Goal: Task Accomplishment & Management: Manage account settings

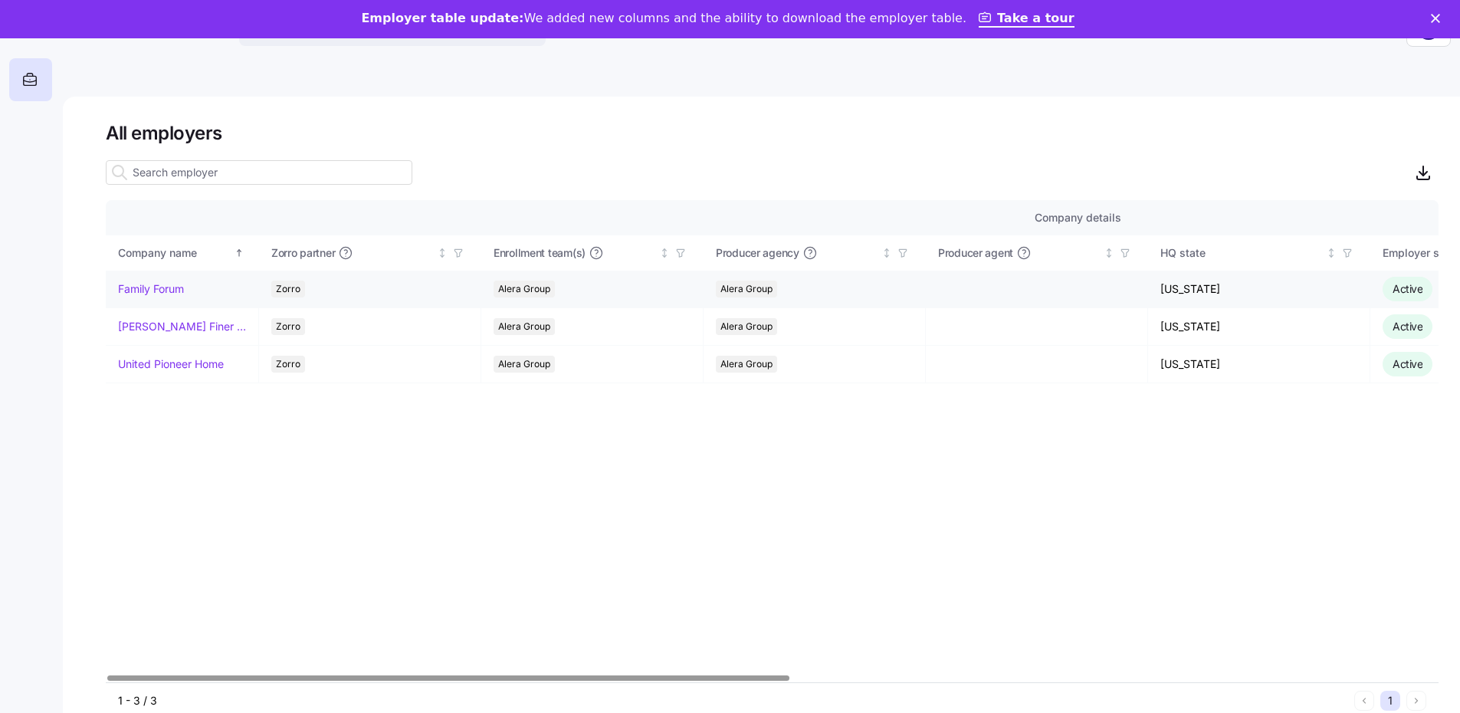
click at [137, 285] on link "Family Forum" at bounding box center [151, 288] width 66 height 15
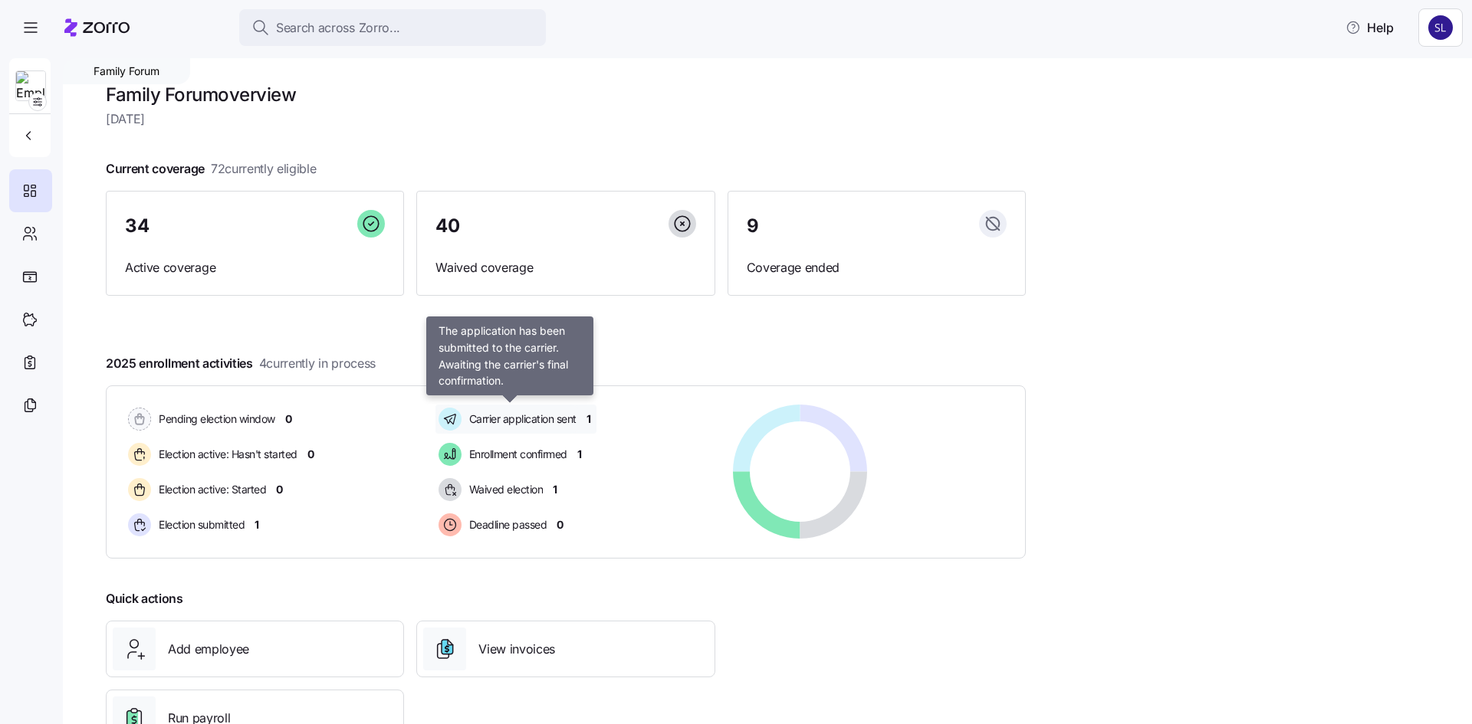
click at [532, 420] on span "Carrier application sent" at bounding box center [521, 419] width 112 height 15
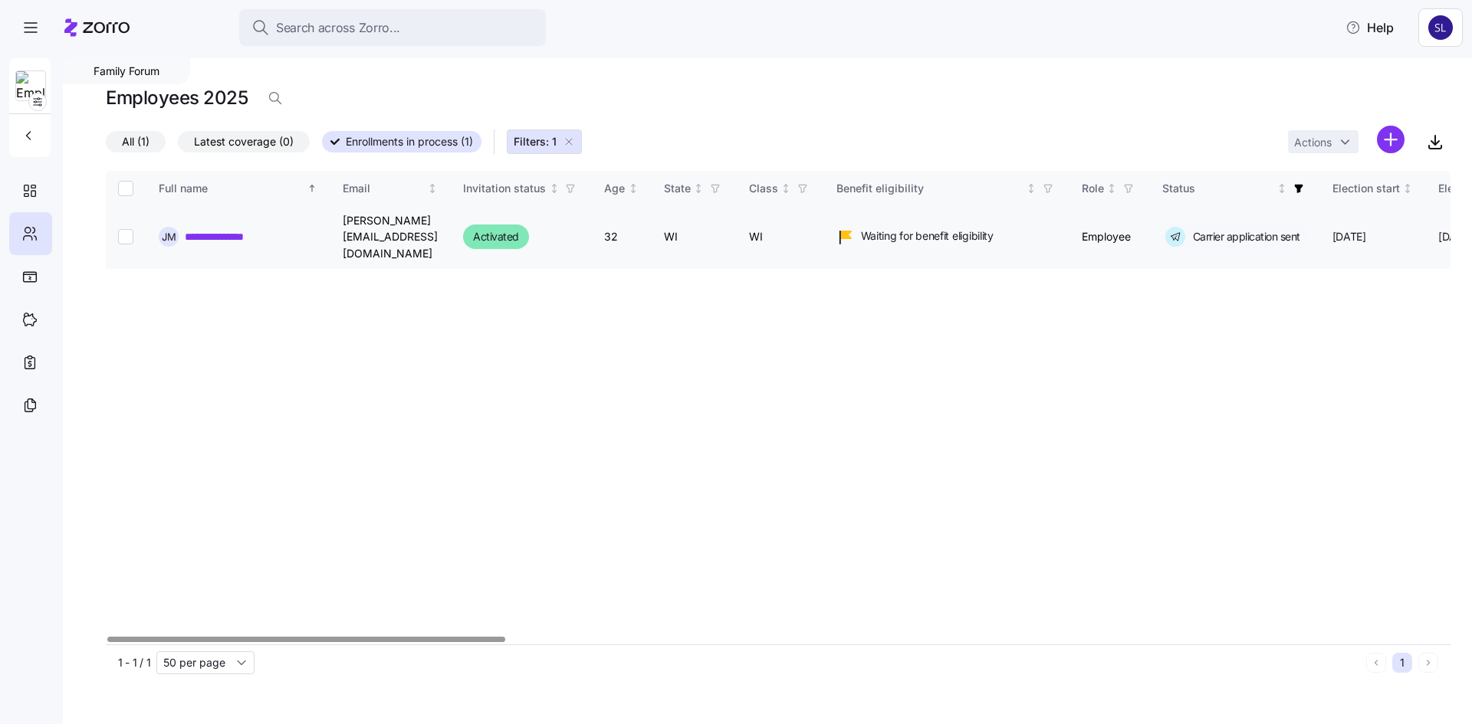
click at [231, 229] on link "**********" at bounding box center [228, 236] width 86 height 15
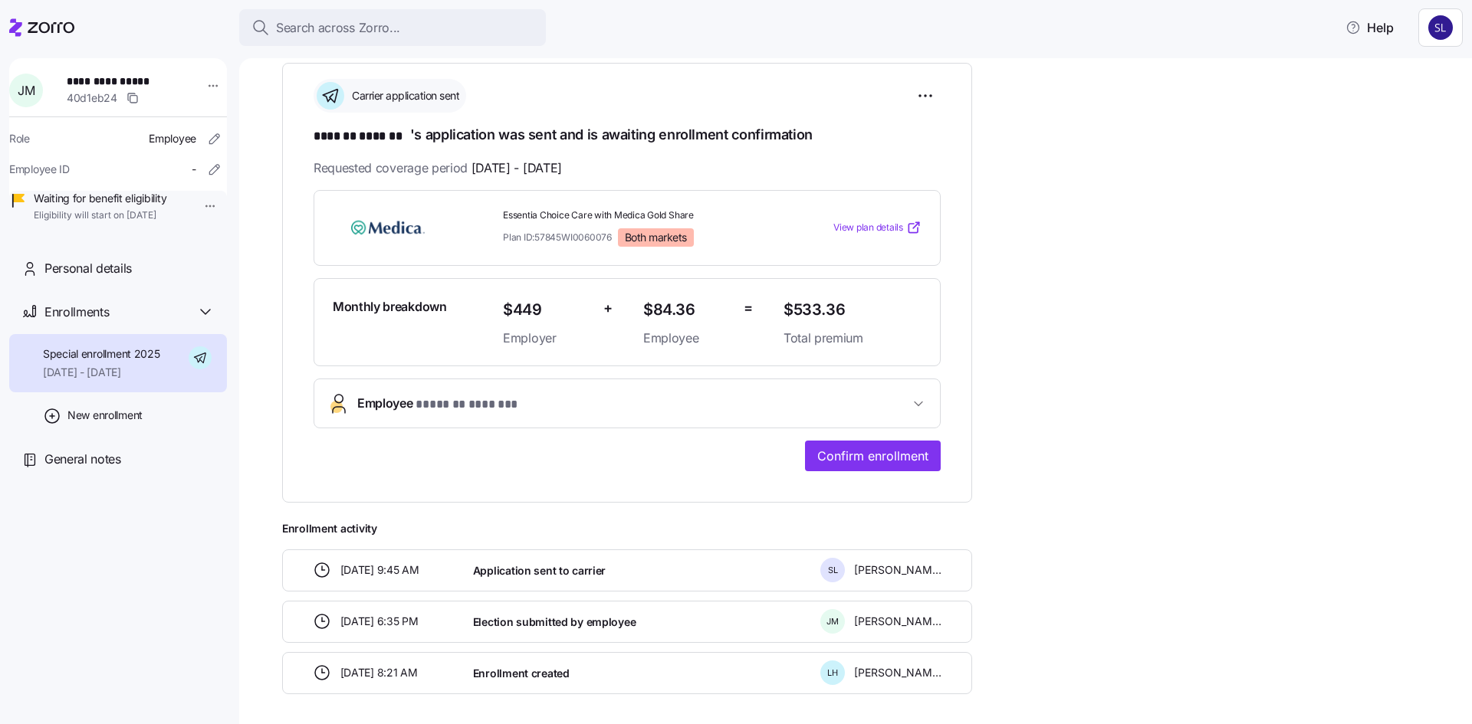
scroll to position [230, 0]
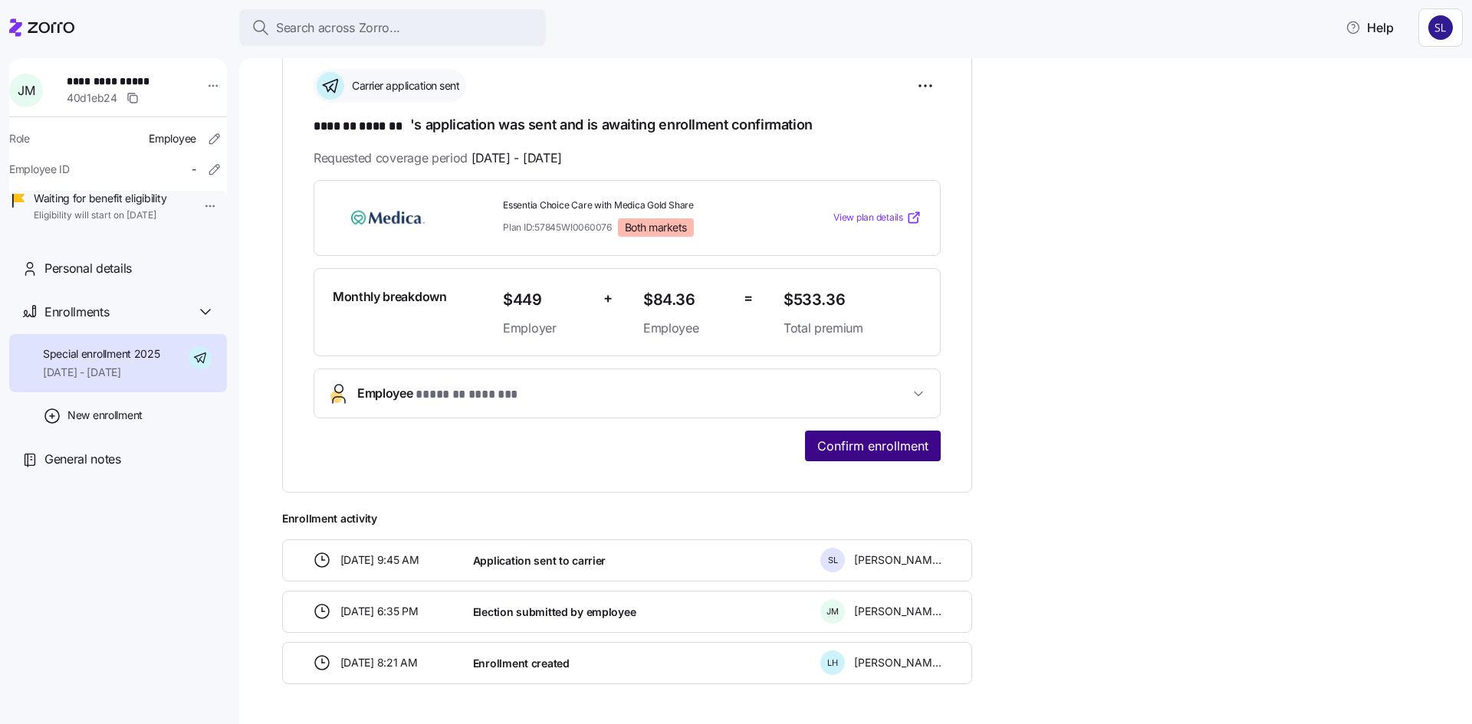
click at [844, 438] on span "Confirm enrollment" at bounding box center [872, 446] width 111 height 18
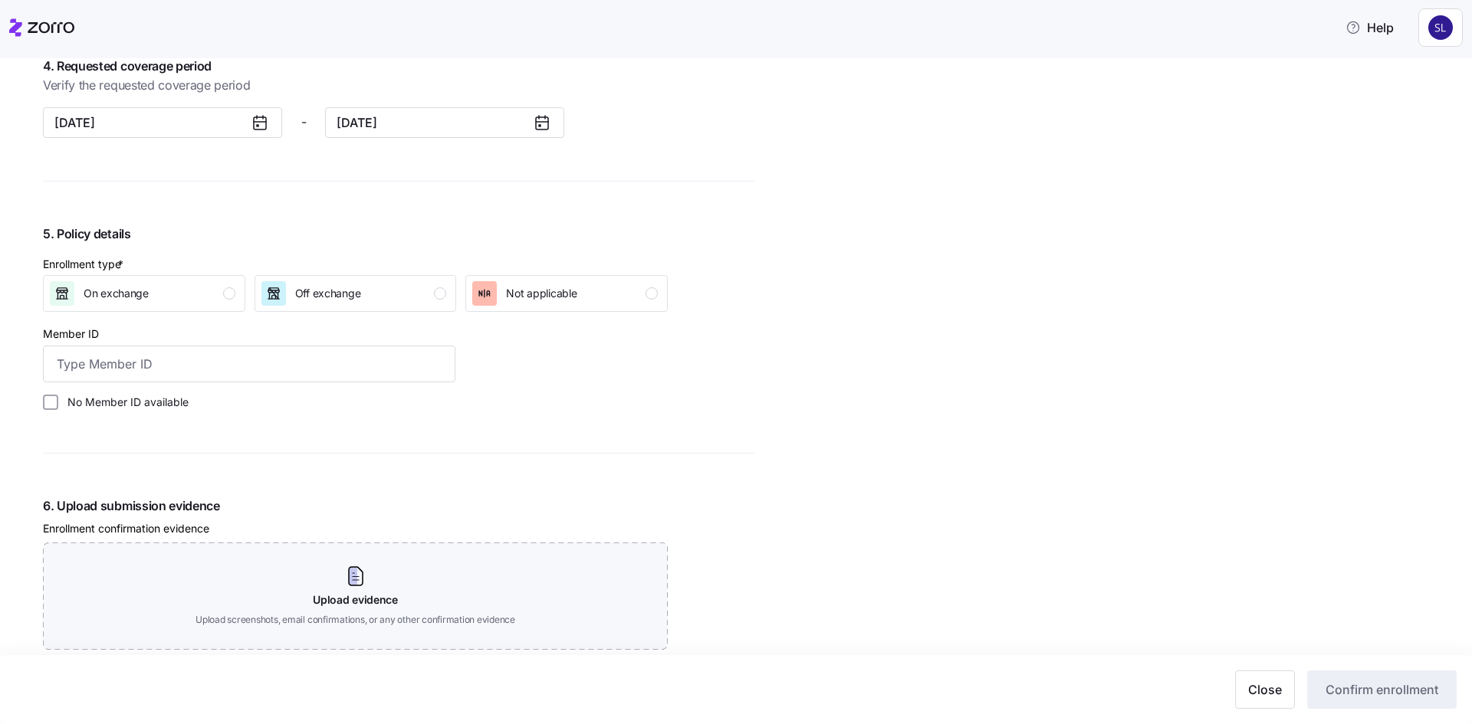
scroll to position [1533, 0]
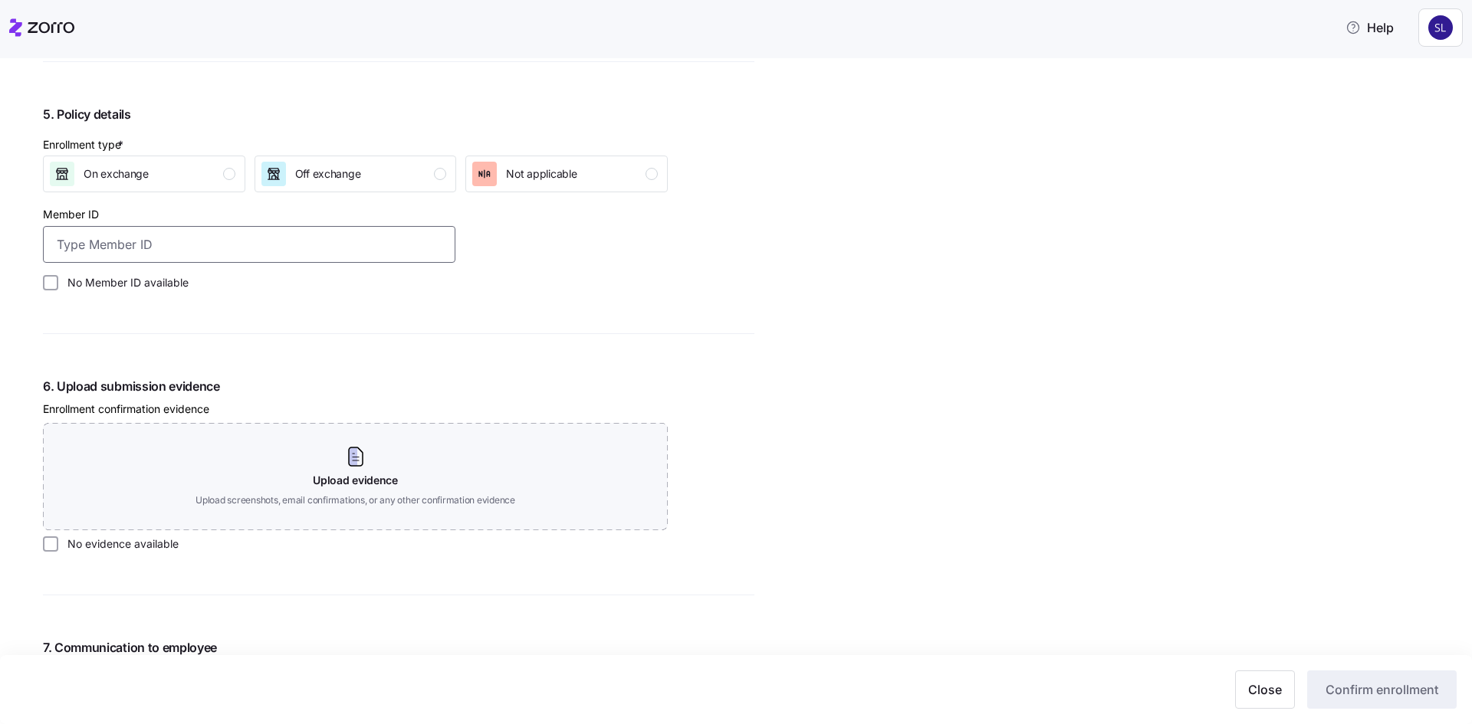
paste input "3030173176"
type input "3030173176"
click at [399, 179] on div "Off exchange" at bounding box center [354, 174] width 186 height 25
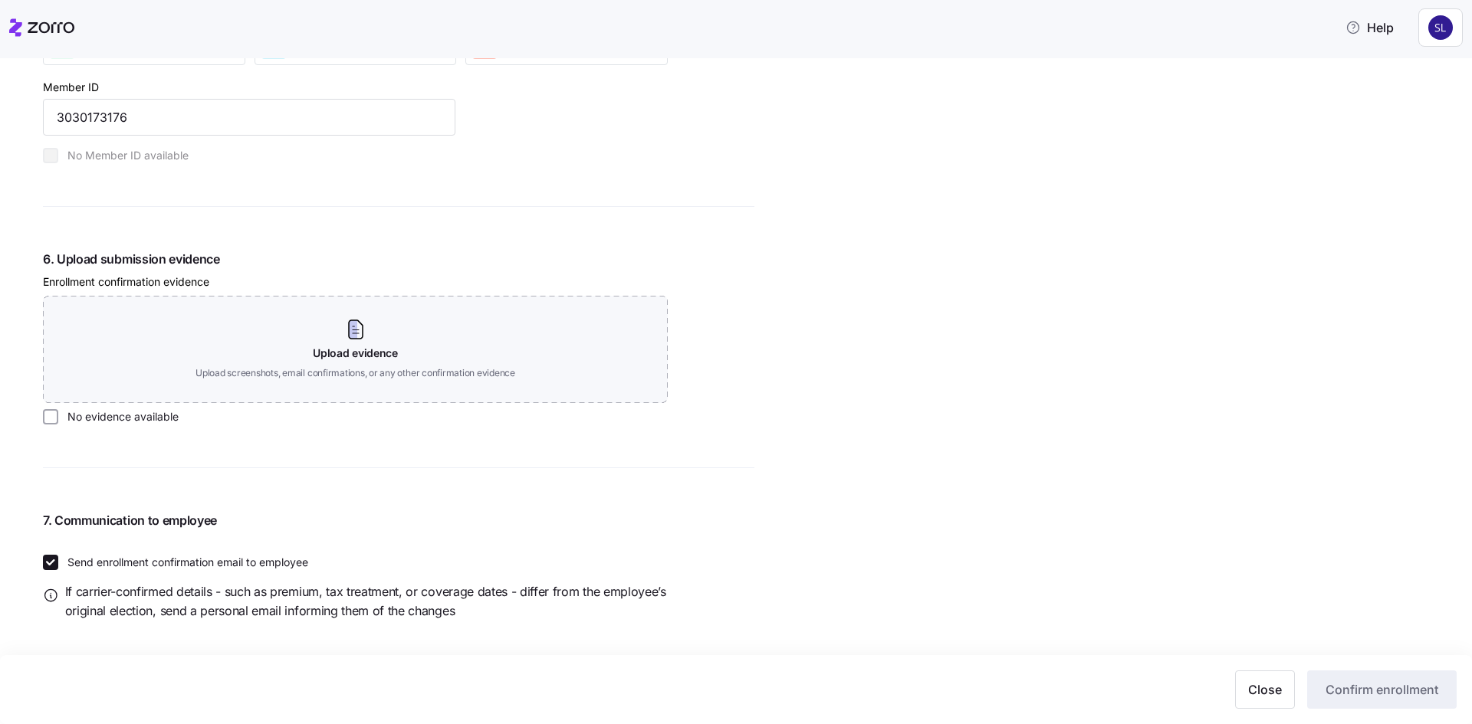
scroll to position [1667, 0]
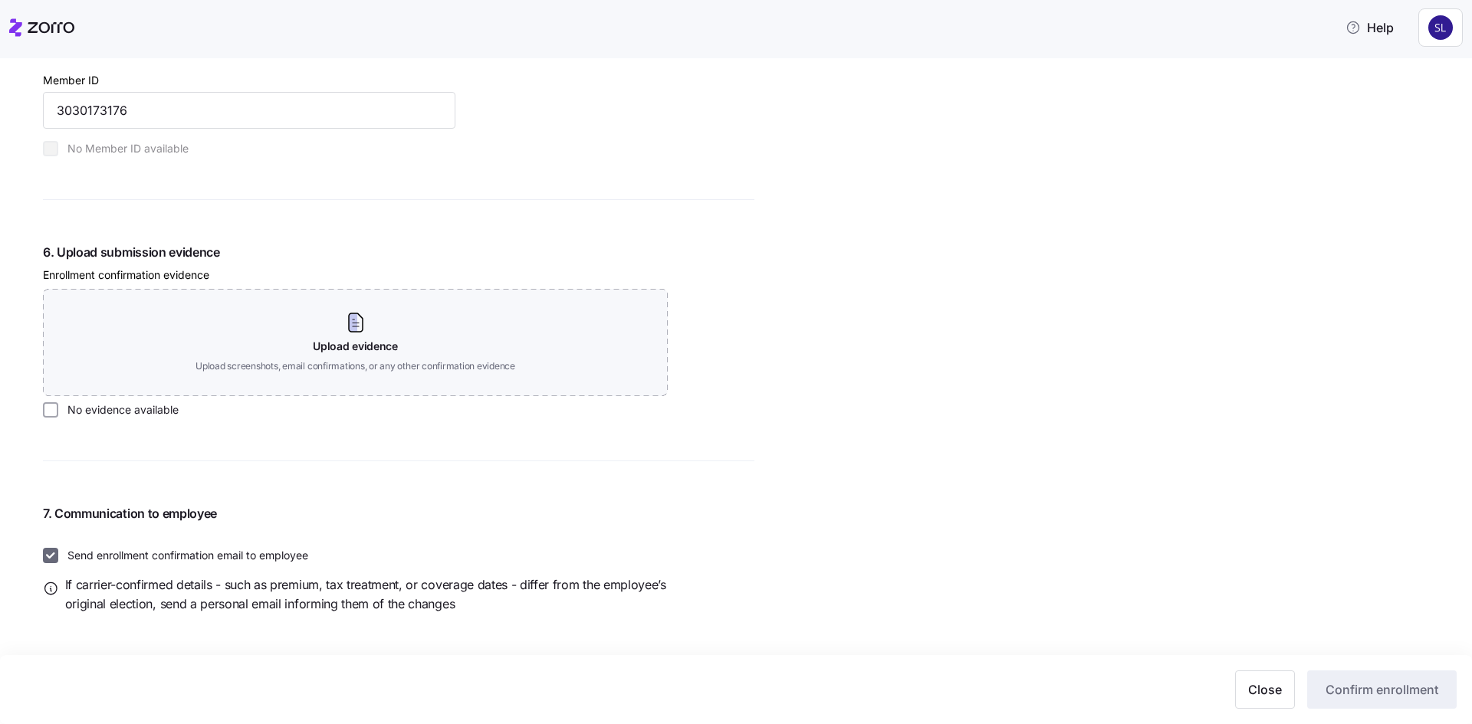
click at [44, 560] on input "Send enrollment confirmation email to employee" at bounding box center [50, 555] width 15 height 15
checkbox input "false"
click at [46, 412] on input "No evidence available" at bounding box center [50, 409] width 15 height 15
click at [1390, 678] on button "Confirm enrollment" at bounding box center [1381, 690] width 149 height 38
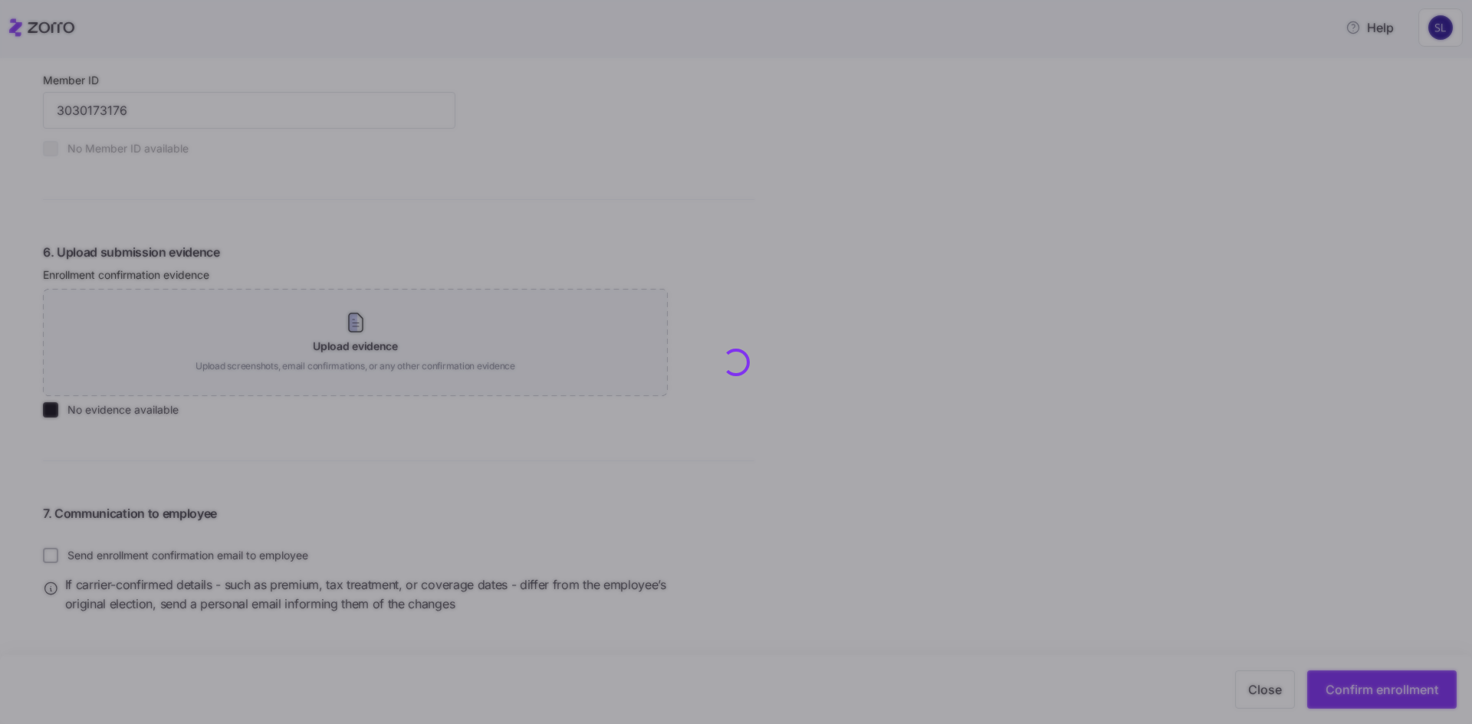
checkbox input "false"
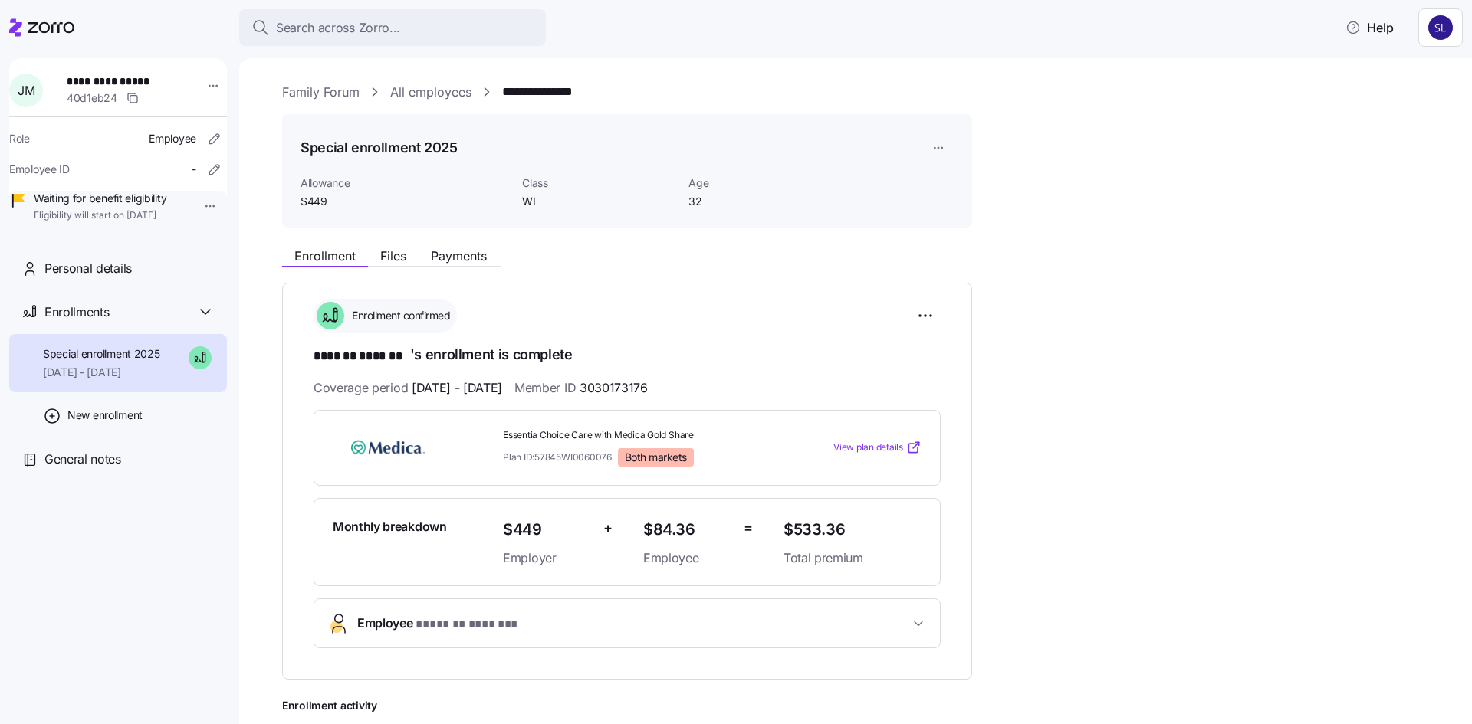
click at [409, 93] on link "All employees" at bounding box center [430, 92] width 81 height 19
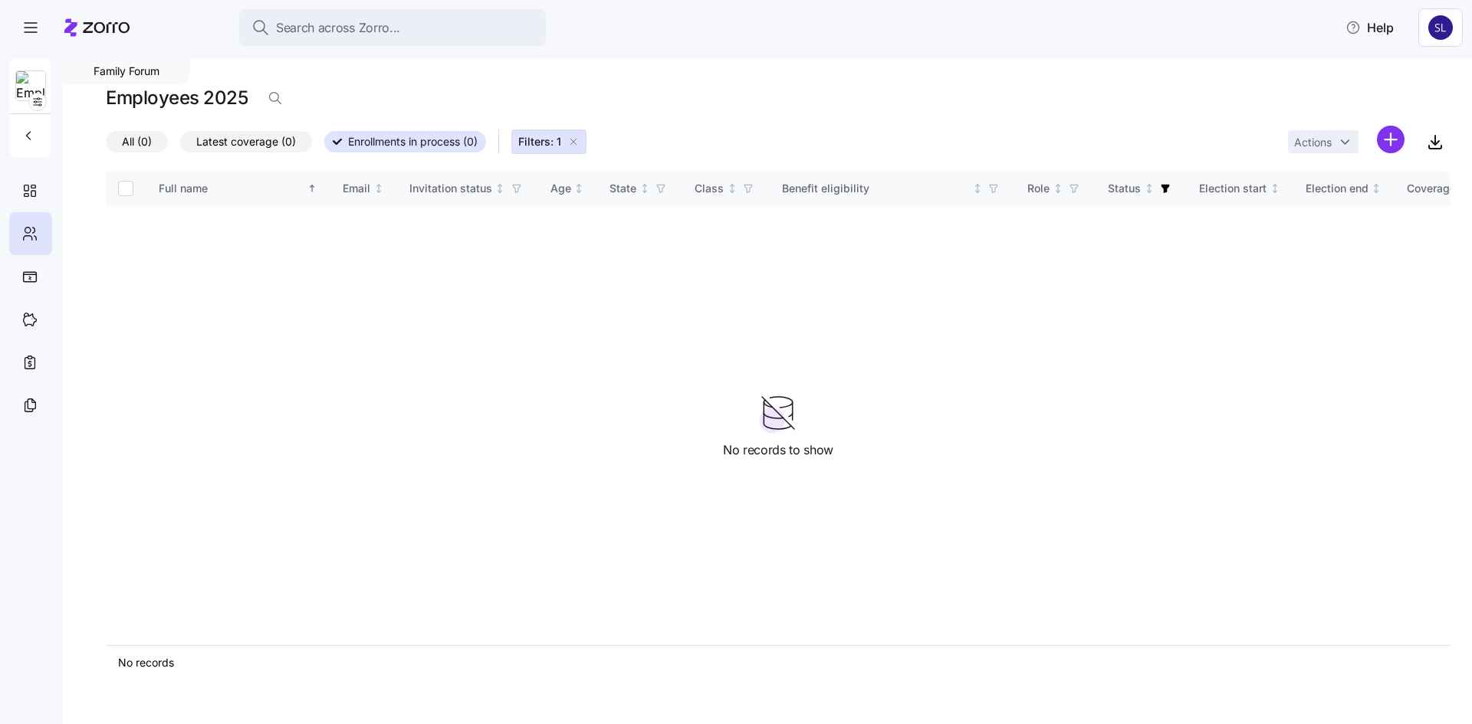
click at [580, 136] on icon "button" at bounding box center [573, 142] width 12 height 12
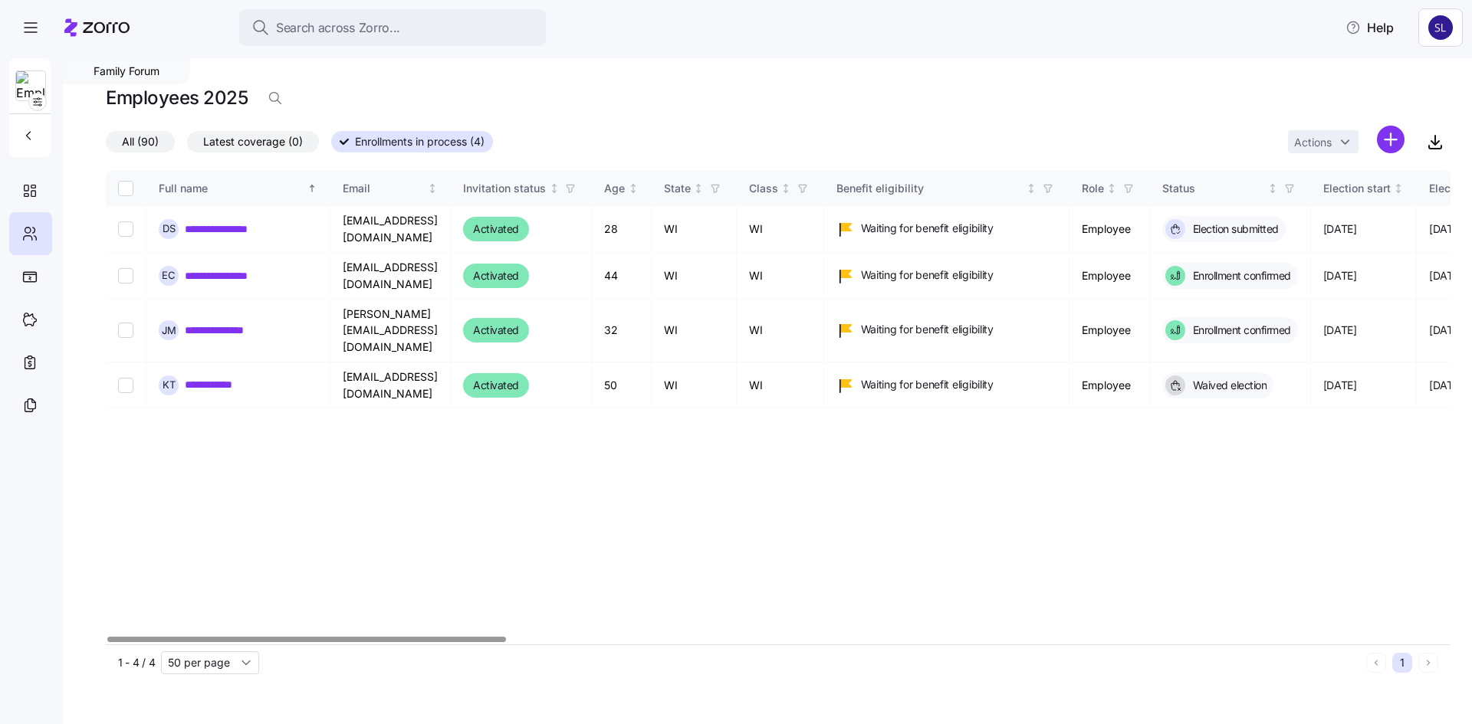
click at [348, 142] on icon at bounding box center [344, 141] width 9 height 9
click at [331, 146] on input "Enrollments in process (4)" at bounding box center [331, 146] width 0 height 0
click at [155, 140] on span "All (90)" at bounding box center [140, 142] width 37 height 20
click at [106, 146] on input "All (90)" at bounding box center [106, 146] width 0 height 0
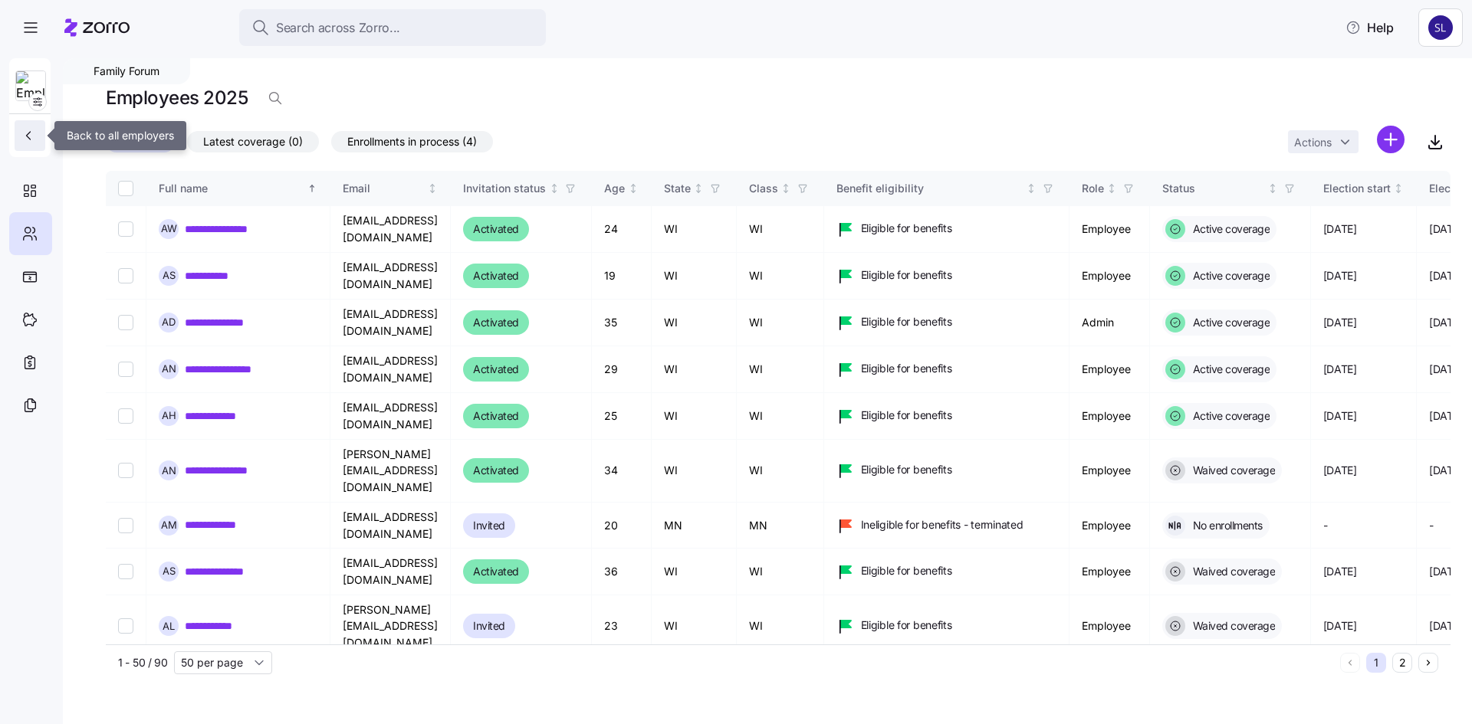
click at [15, 136] on button "button" at bounding box center [30, 135] width 31 height 31
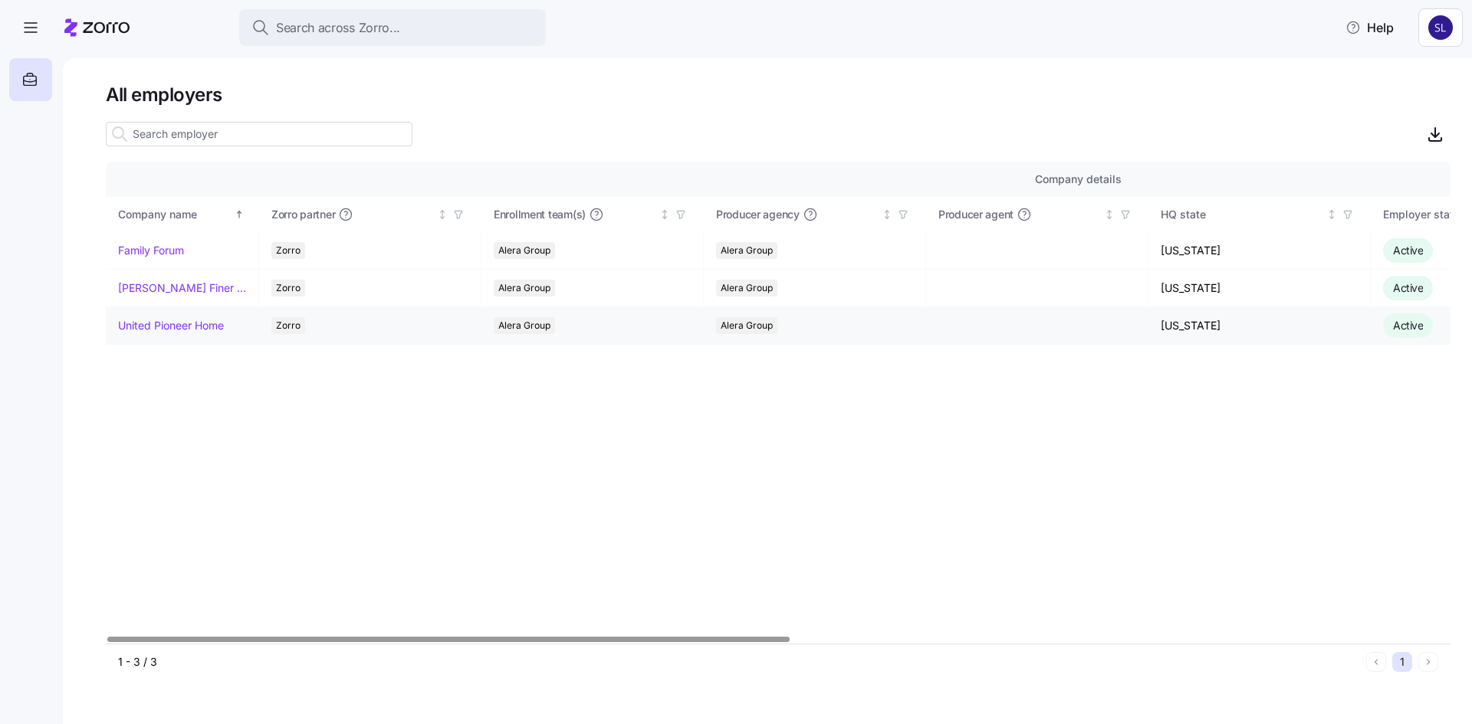
click at [145, 321] on link "United Pioneer Home" at bounding box center [171, 325] width 106 height 15
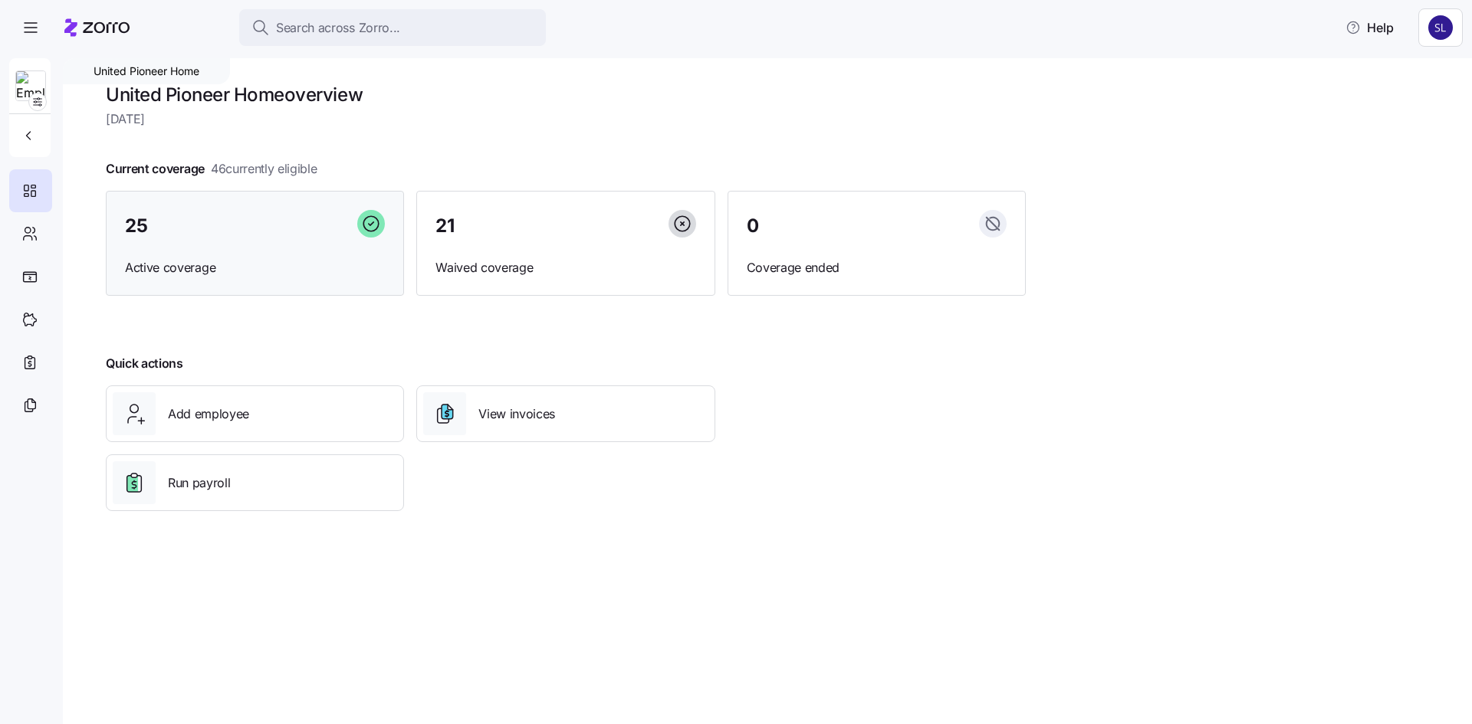
click at [141, 222] on span "25" at bounding box center [136, 226] width 22 height 18
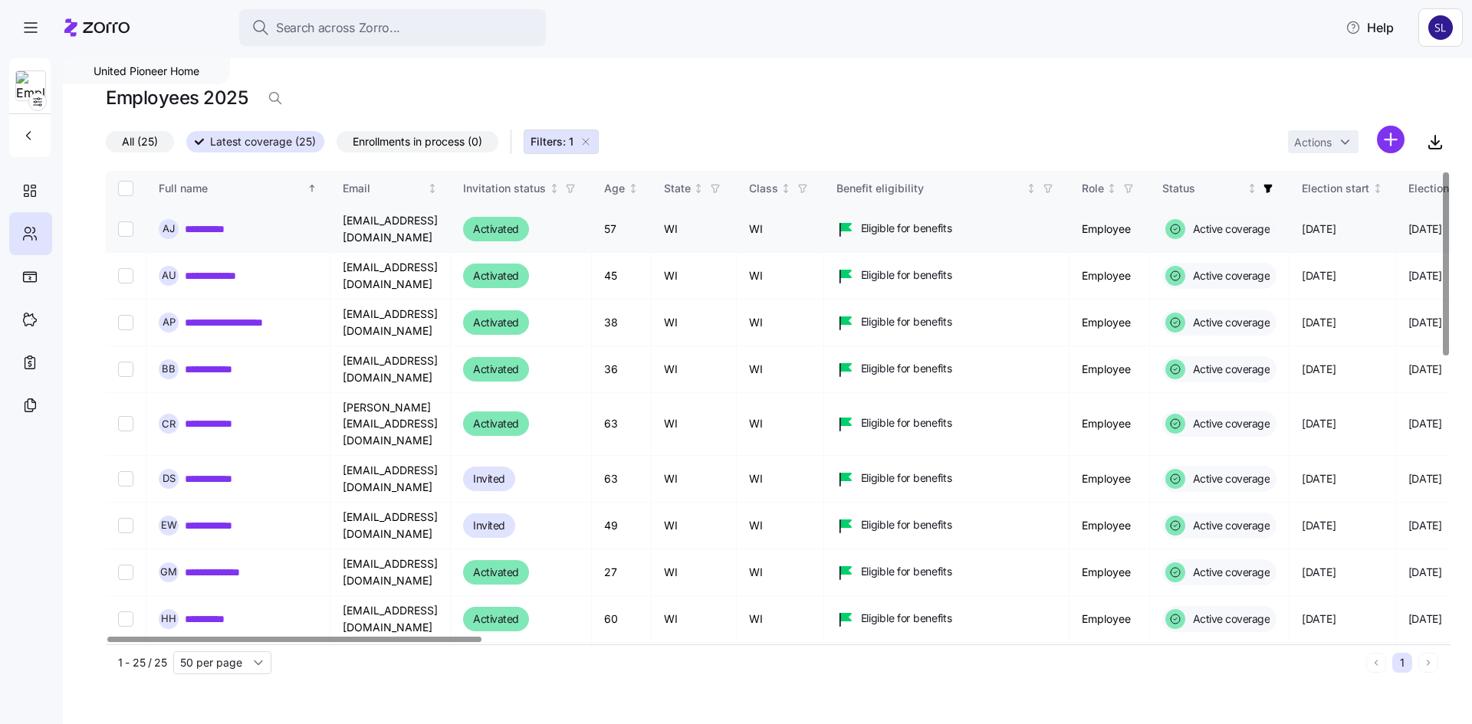
click at [221, 231] on link "**********" at bounding box center [216, 229] width 63 height 15
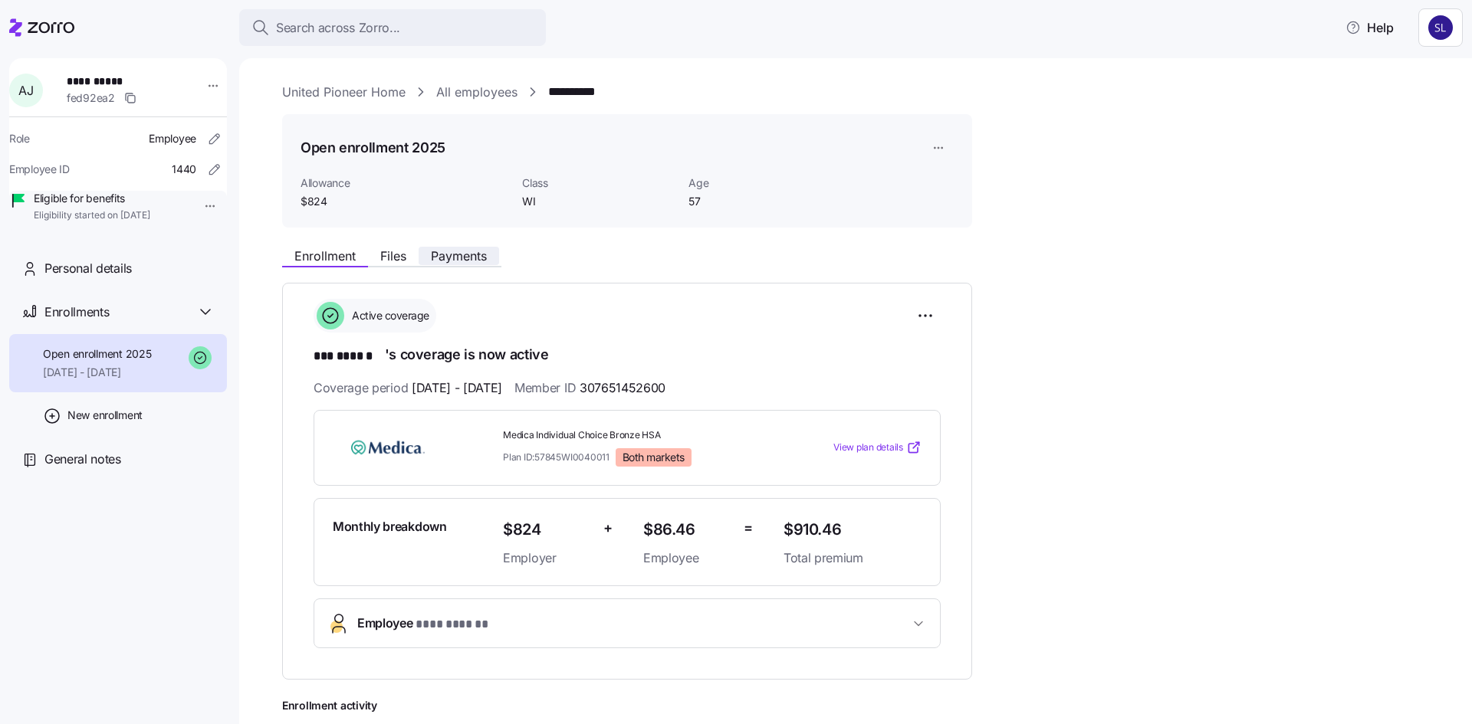
click at [439, 260] on span "Payments" at bounding box center [459, 256] width 56 height 12
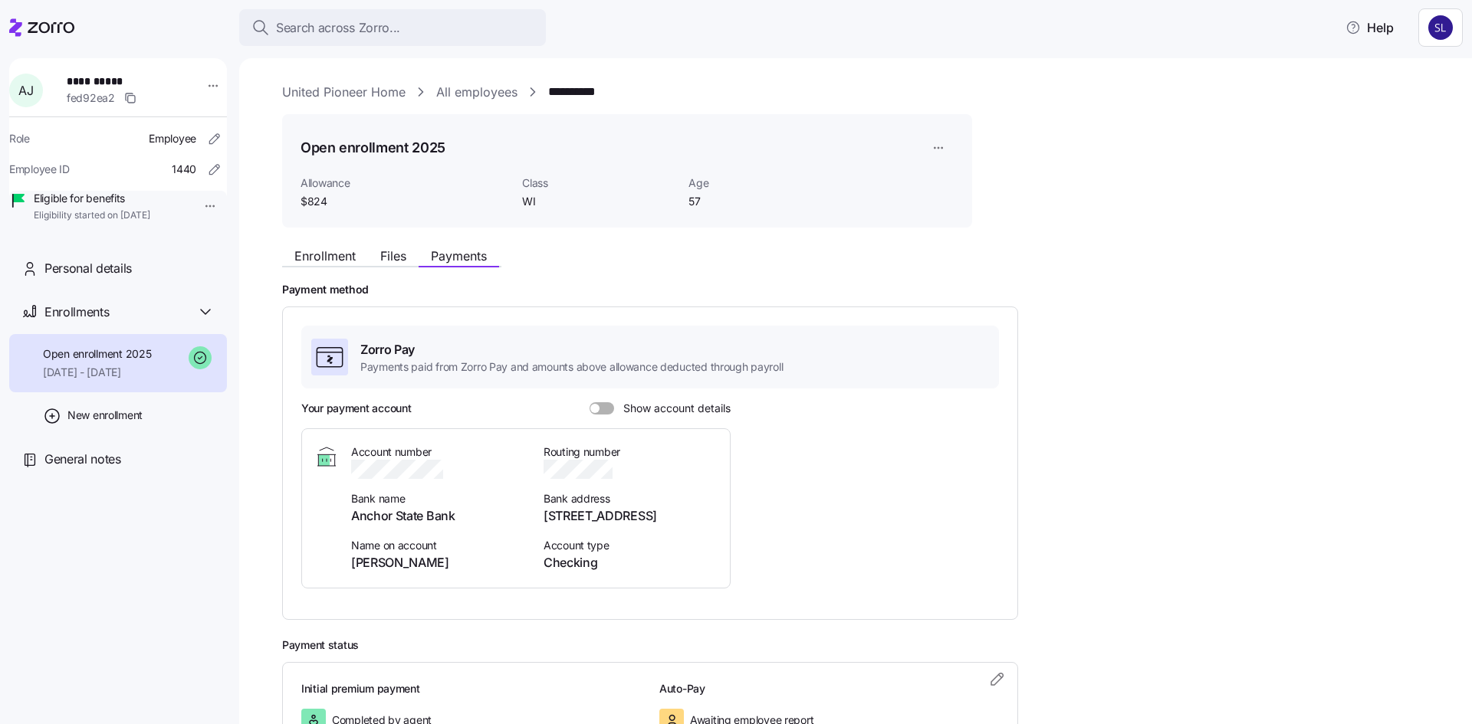
click at [606, 412] on span at bounding box center [606, 408] width 15 height 12
click at [590, 402] on input "Show account details" at bounding box center [590, 402] width 0 height 0
click at [345, 256] on span "Enrollment" at bounding box center [324, 256] width 61 height 12
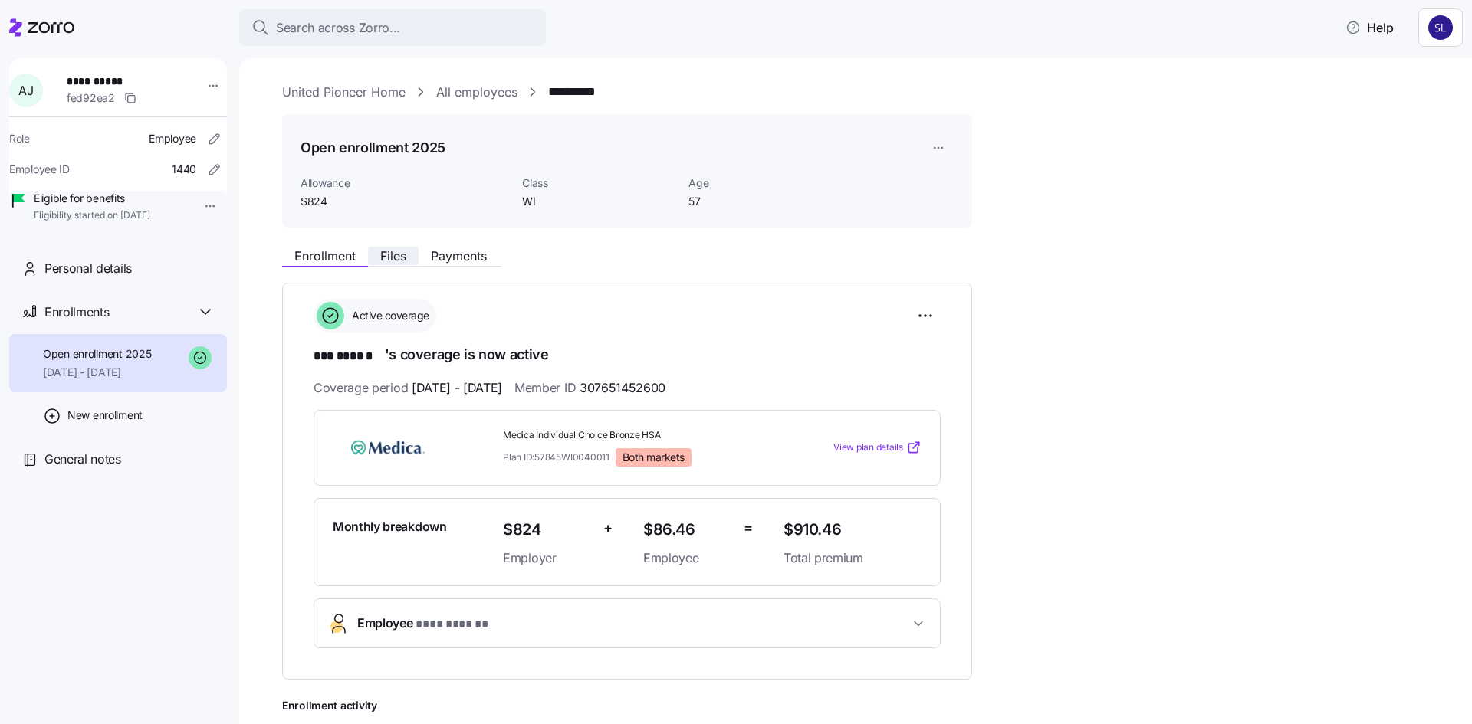
click at [401, 259] on span "Files" at bounding box center [393, 256] width 26 height 12
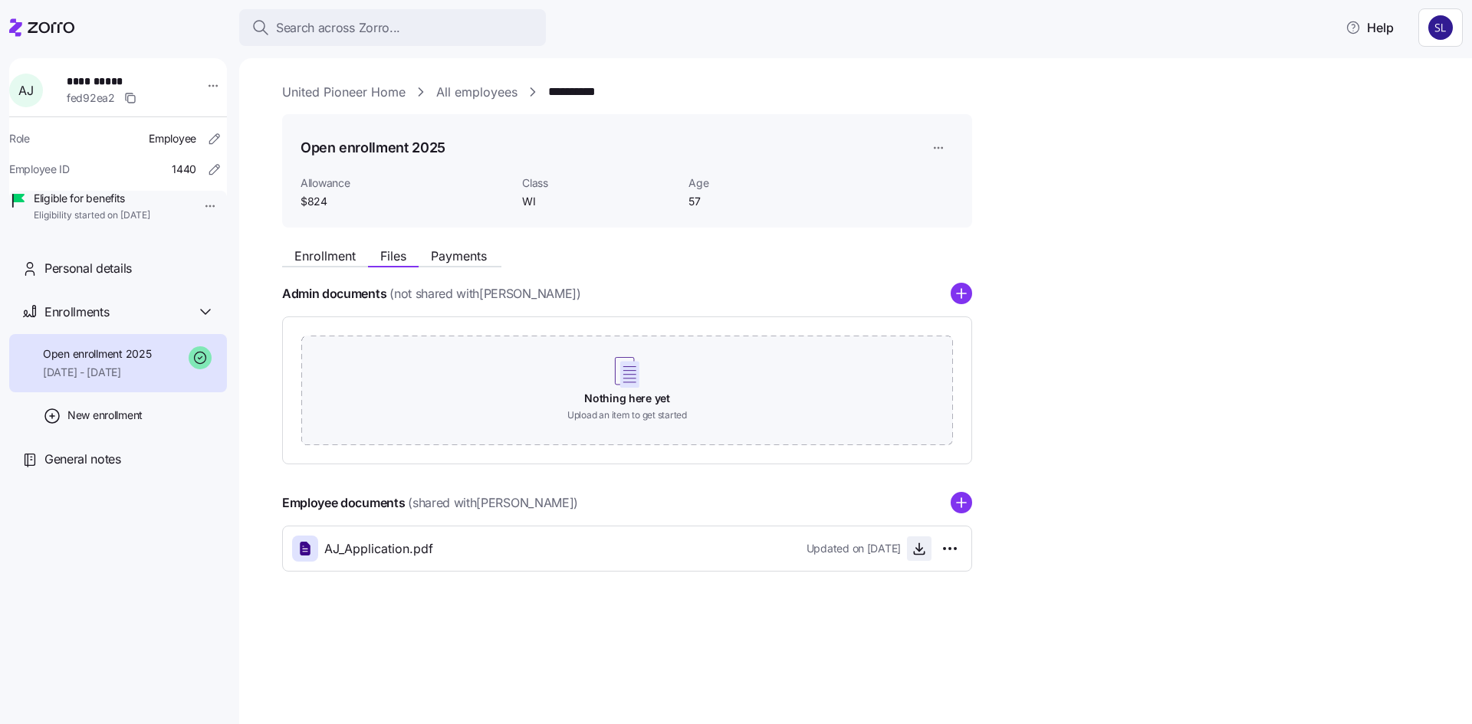
click at [915, 551] on icon "button" at bounding box center [918, 548] width 15 height 15
